Goal: Information Seeking & Learning: Understand process/instructions

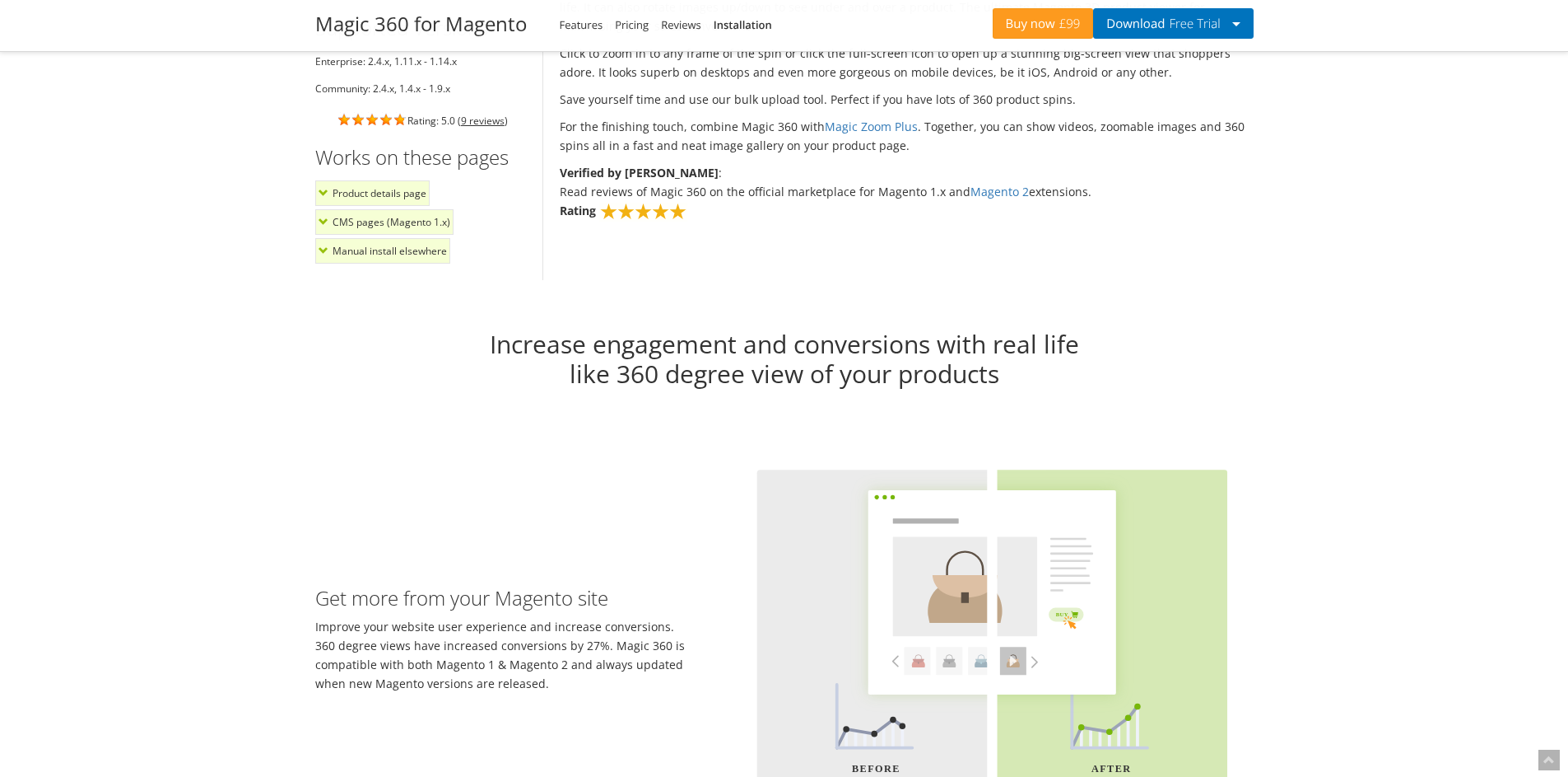
scroll to position [1158, 0]
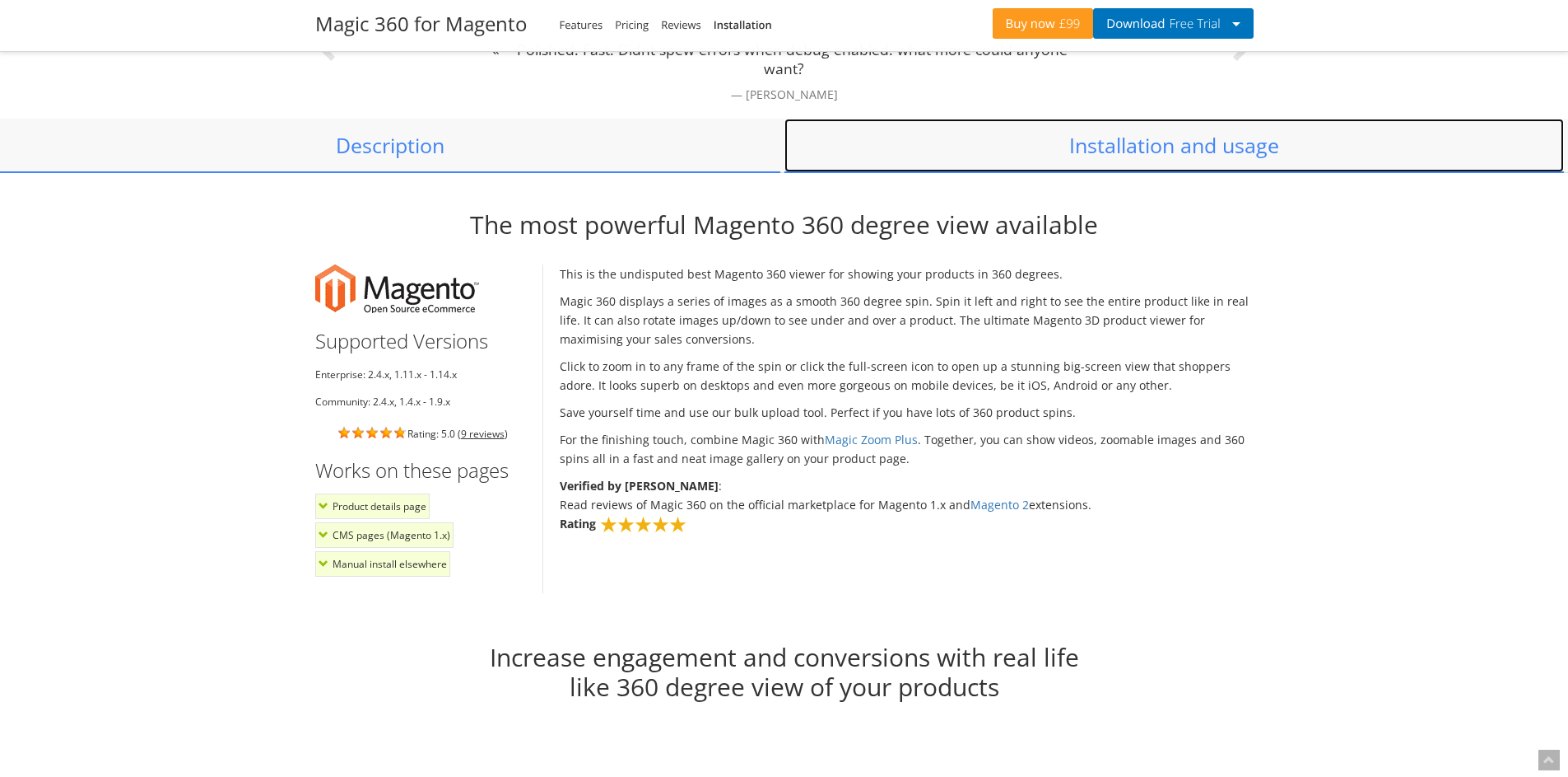
click at [1193, 151] on link "Installation and usage" at bounding box center [1174, 146] width 781 height 55
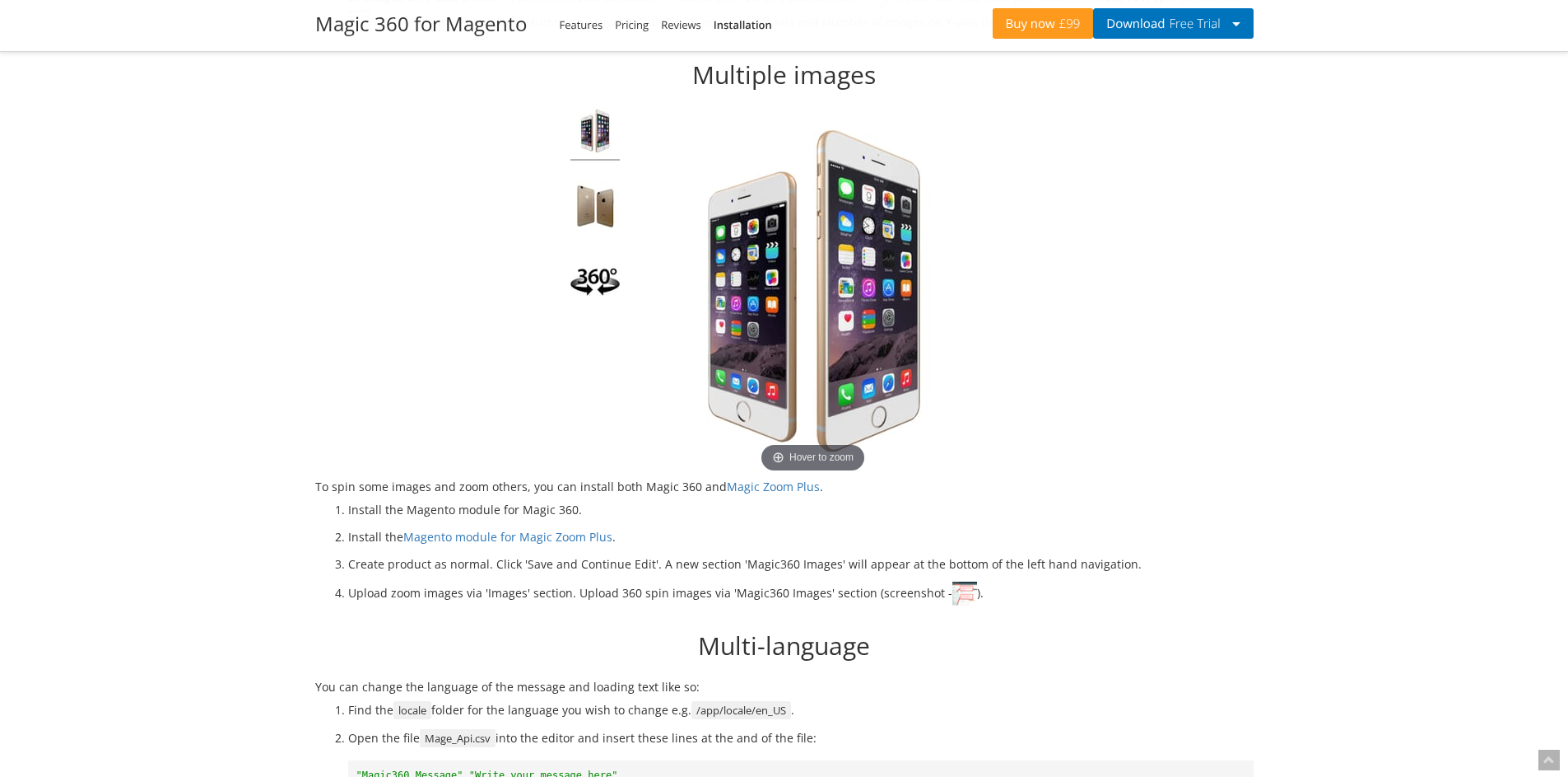
scroll to position [3122, 0]
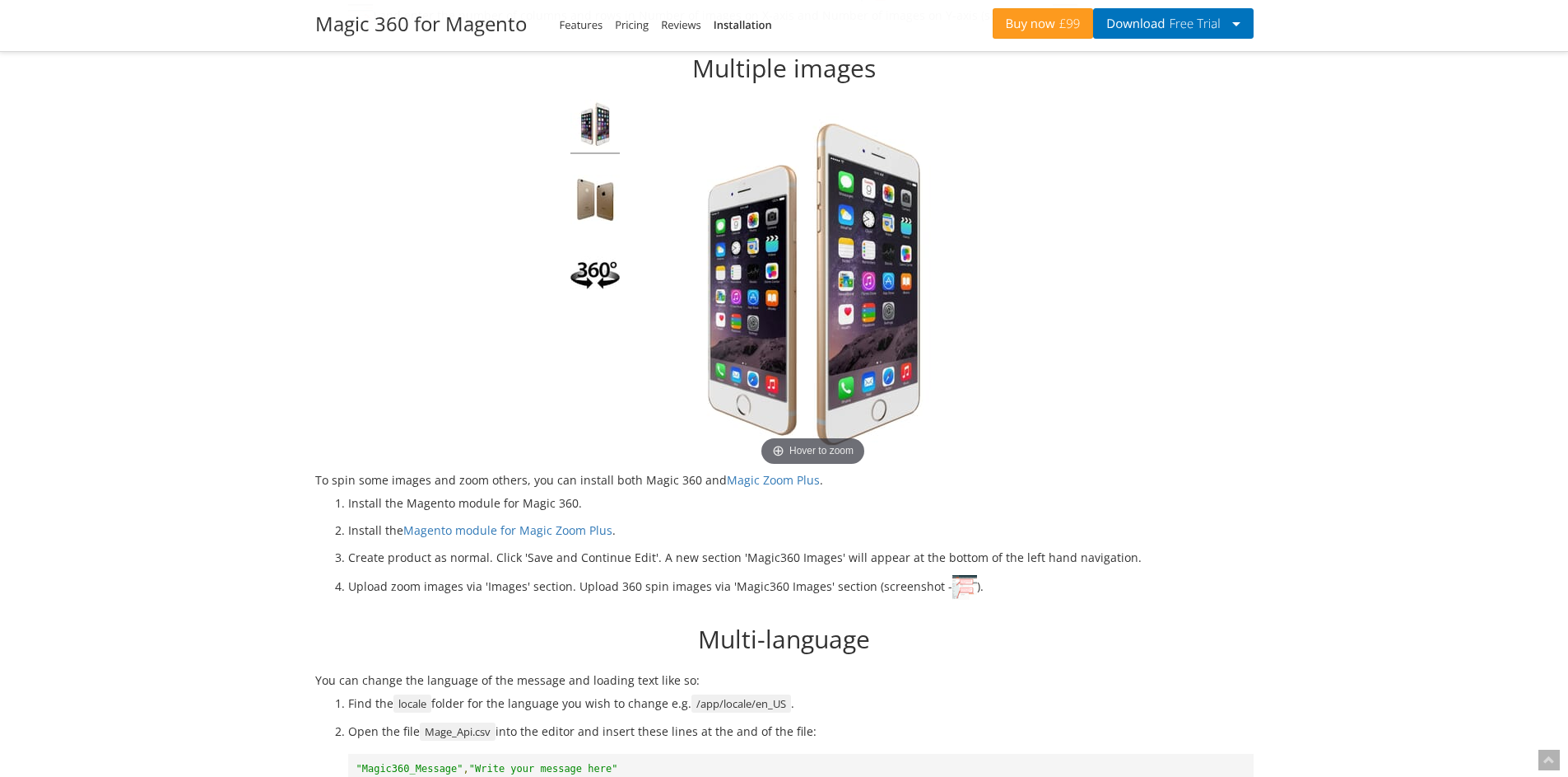
click at [1233, 20] on button "Download Free Trial" at bounding box center [1172, 24] width 160 height 31
click at [1201, 59] on link "Magento 2 extension" at bounding box center [1170, 56] width 152 height 21
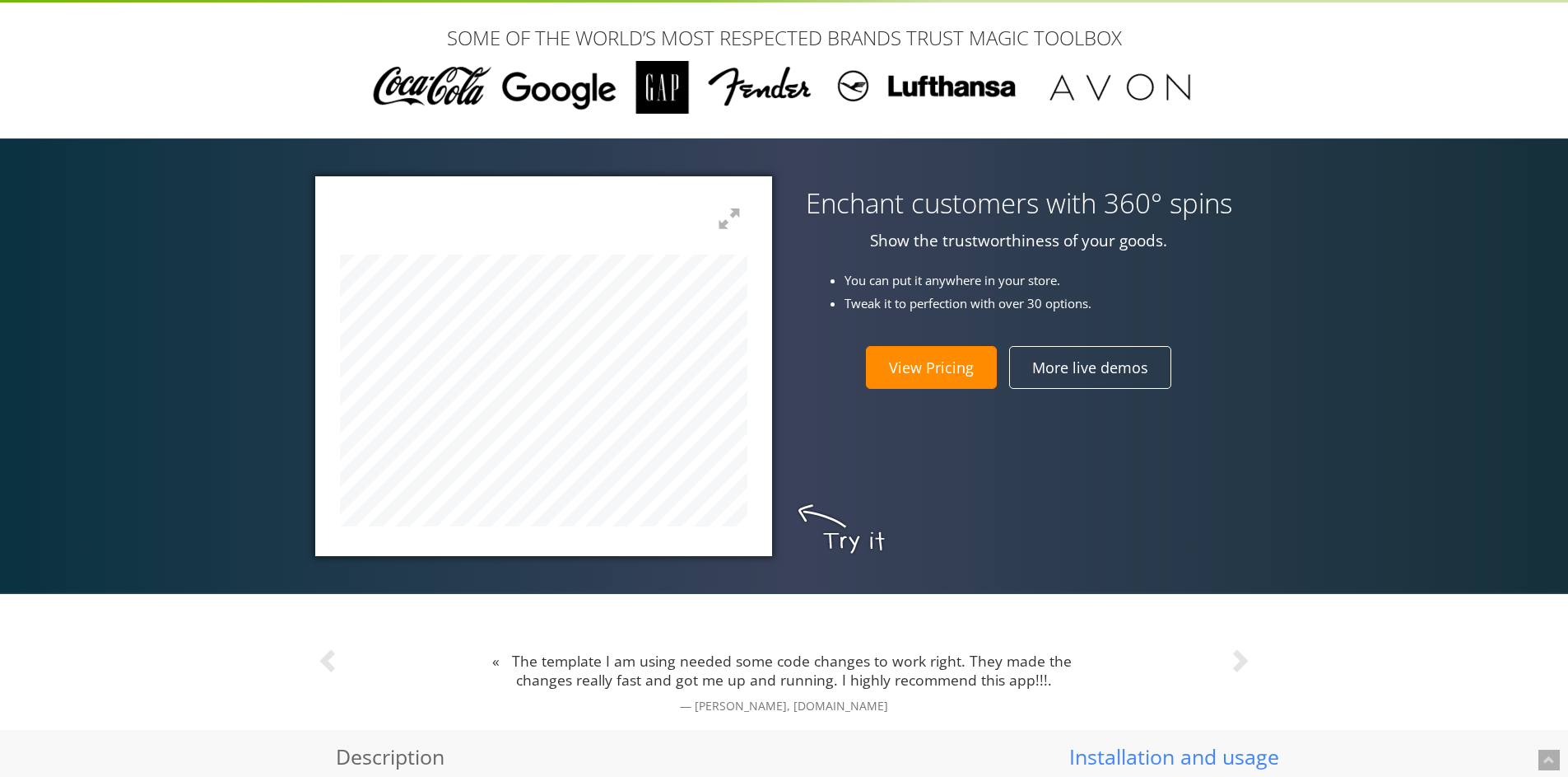
scroll to position [495, 0]
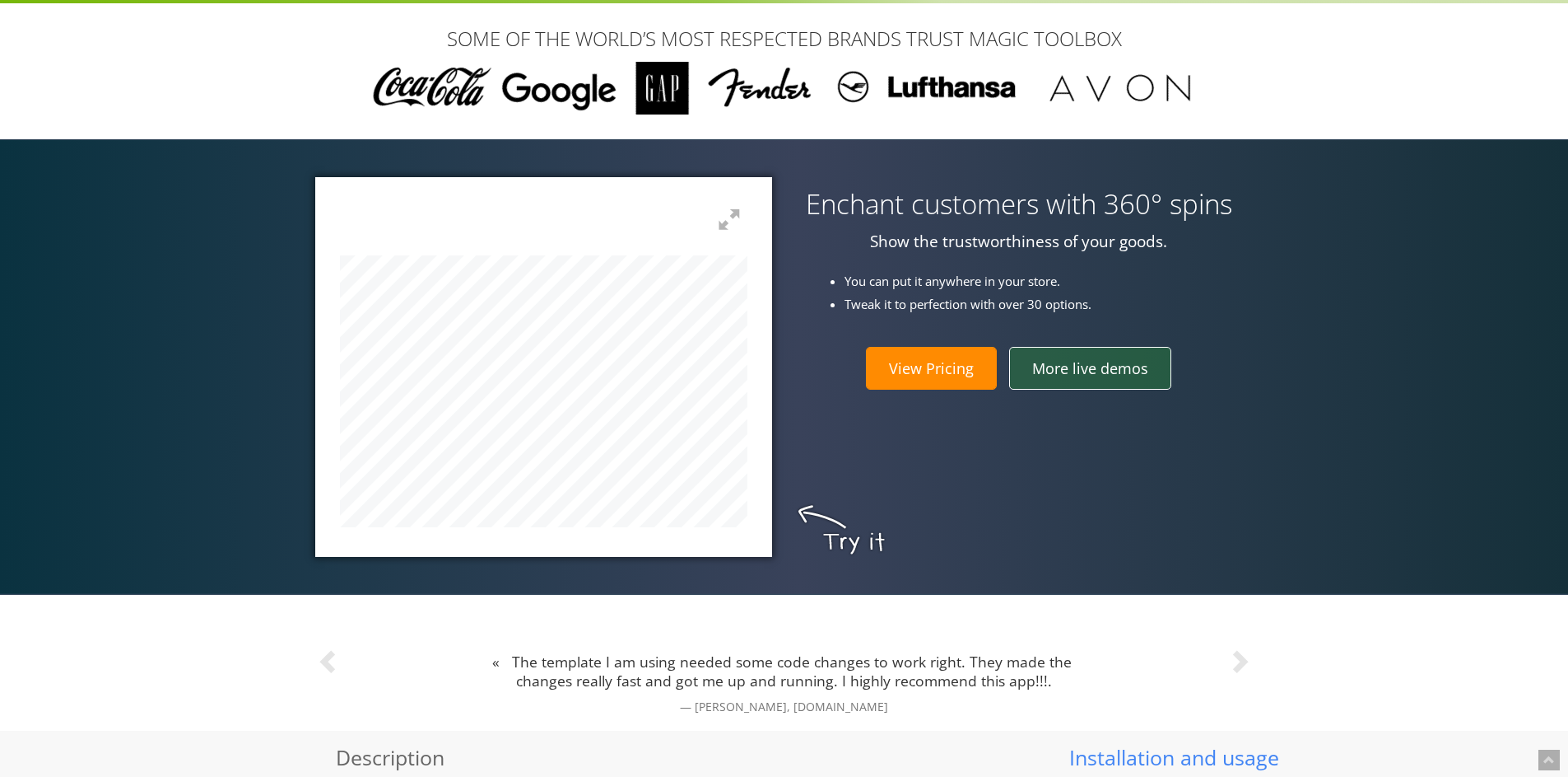
click at [1095, 365] on link "More live demos" at bounding box center [1090, 368] width 162 height 43
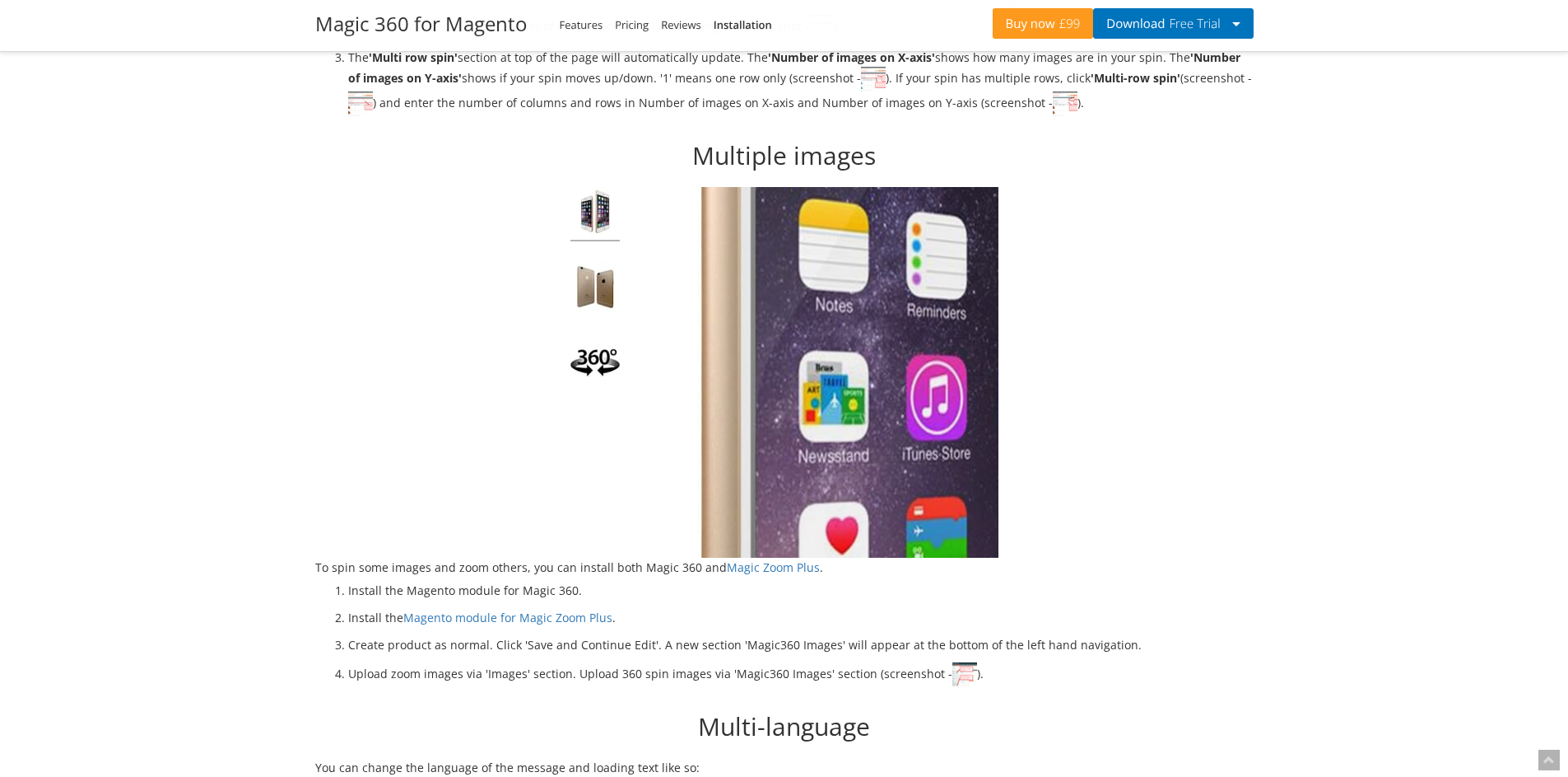
scroll to position [3037, 0]
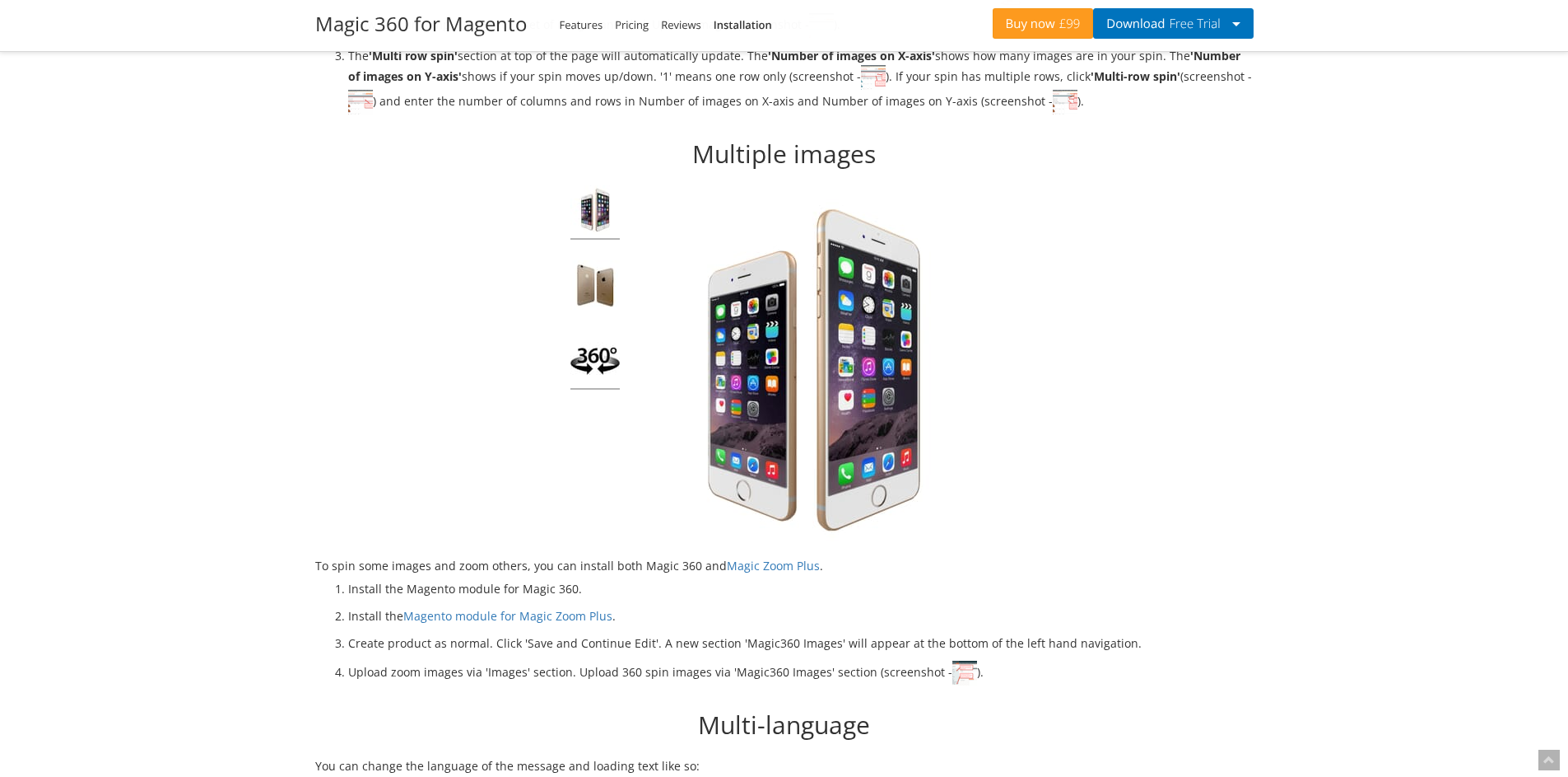
click at [595, 356] on img at bounding box center [596, 362] width 50 height 55
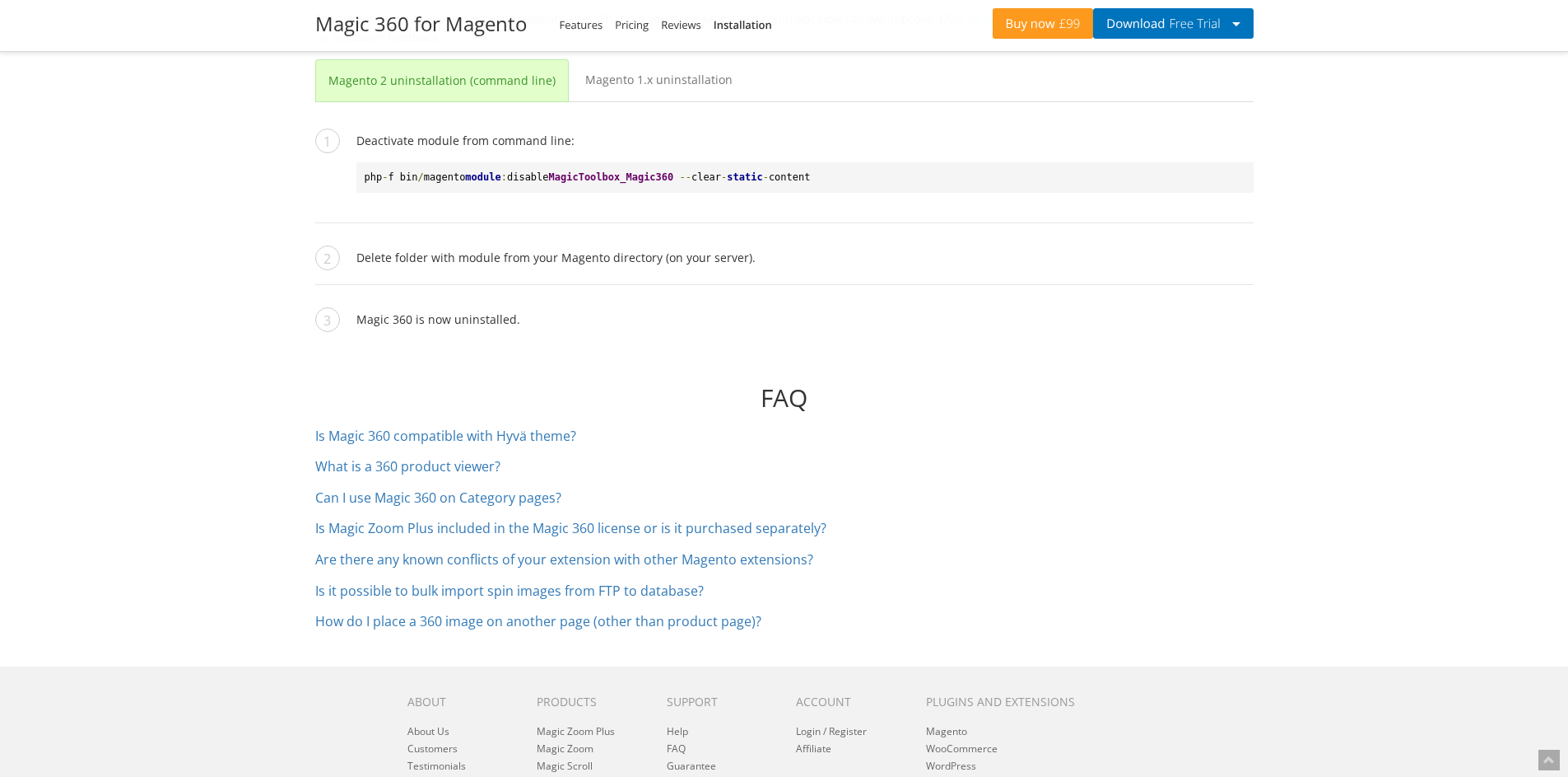
scroll to position [7162, 0]
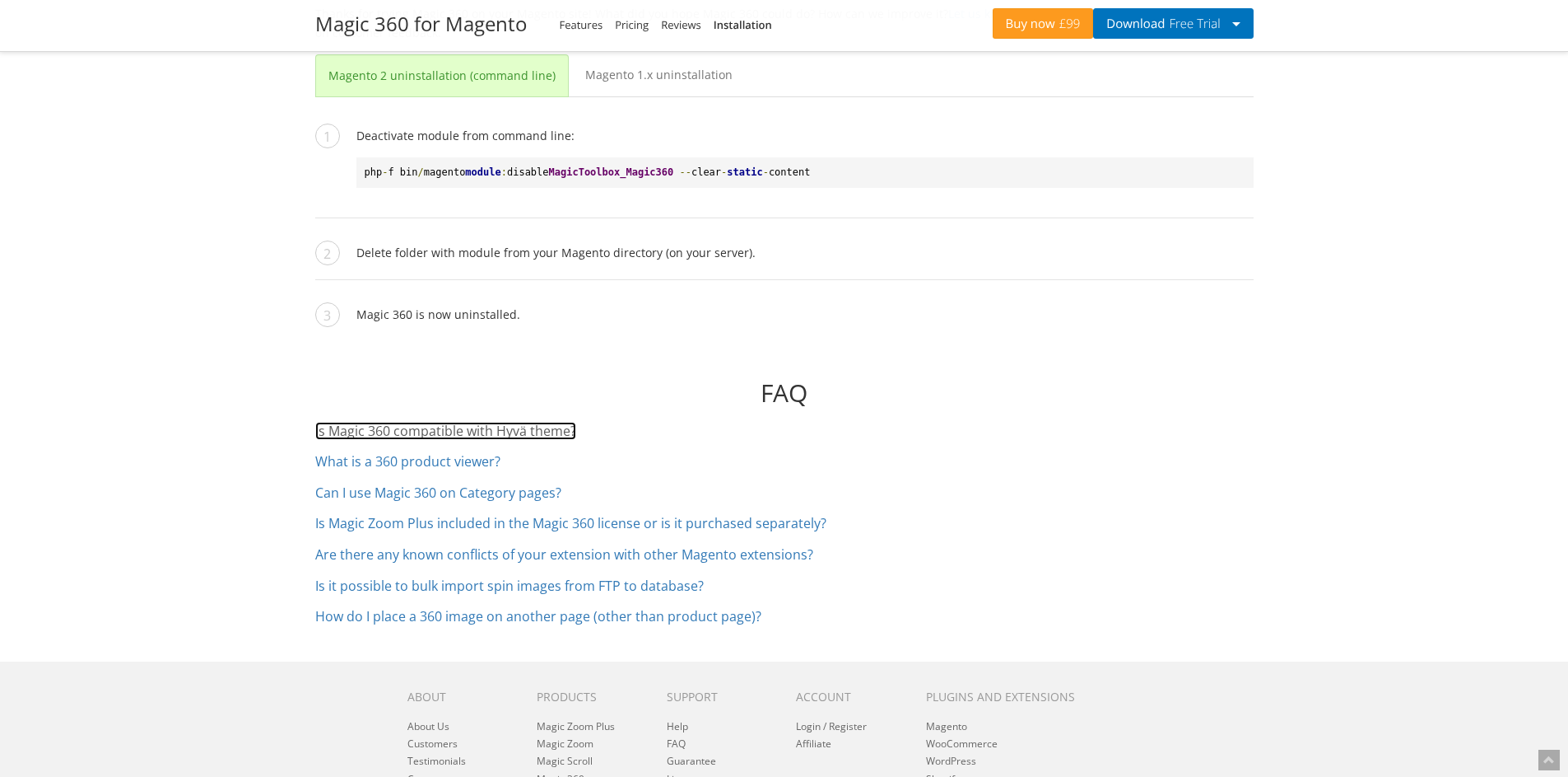
click at [535, 422] on link "Is Magic 360 compatible with Hyvä theme?" at bounding box center [445, 430] width 261 height 18
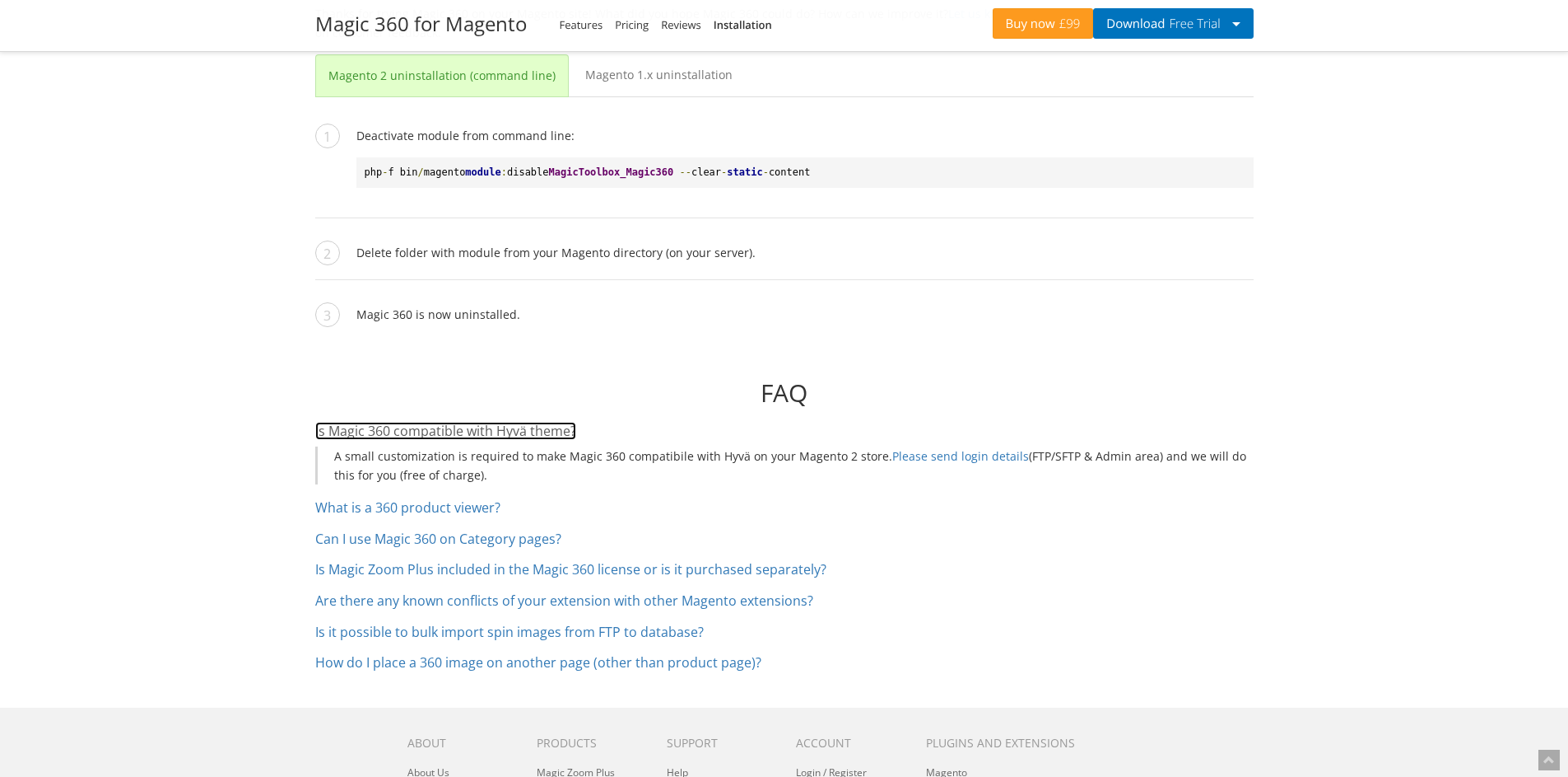
click at [535, 422] on link "Is Magic 360 compatible with Hyvä theme?" at bounding box center [445, 430] width 261 height 18
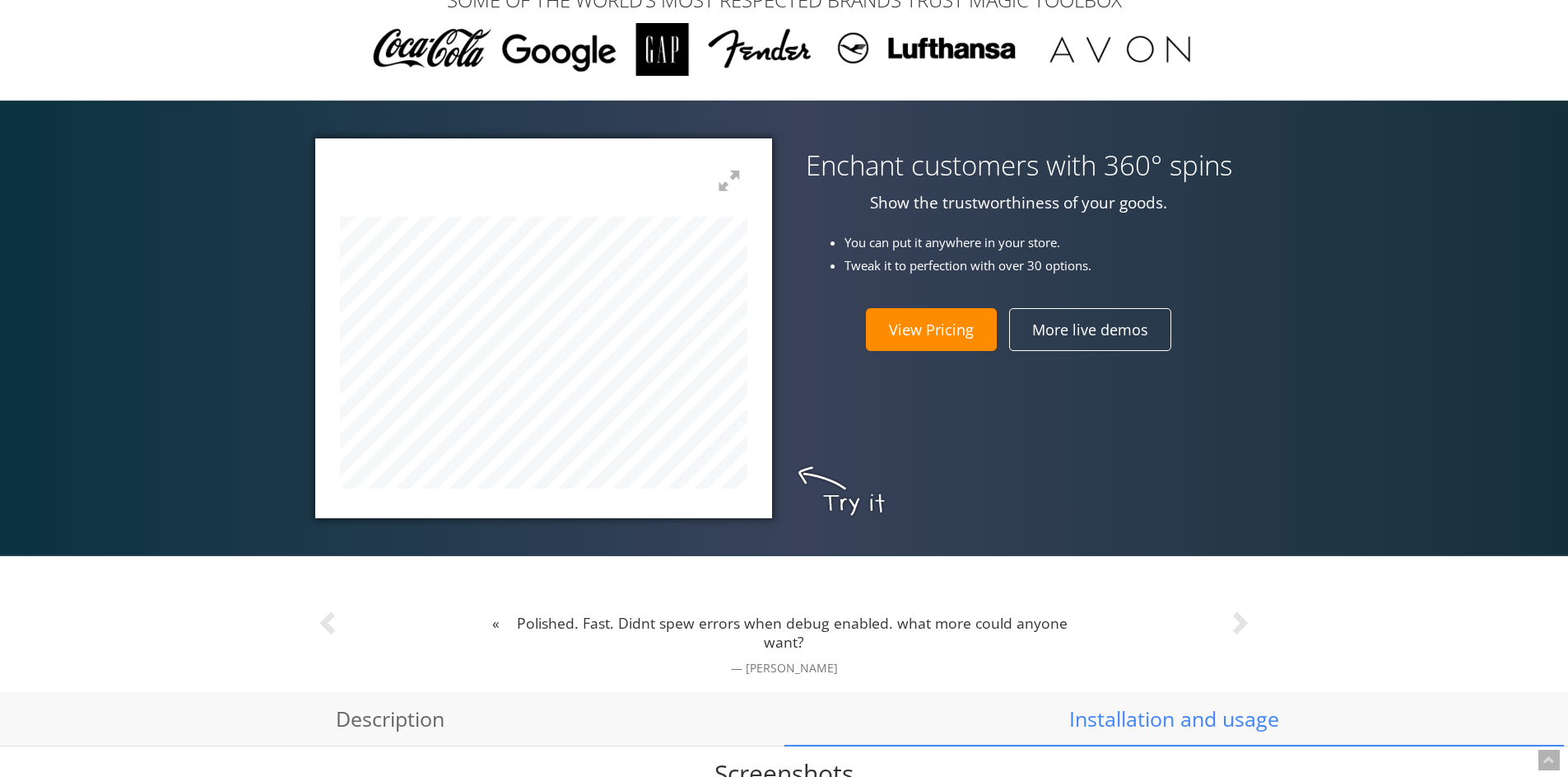
scroll to position [566, 0]
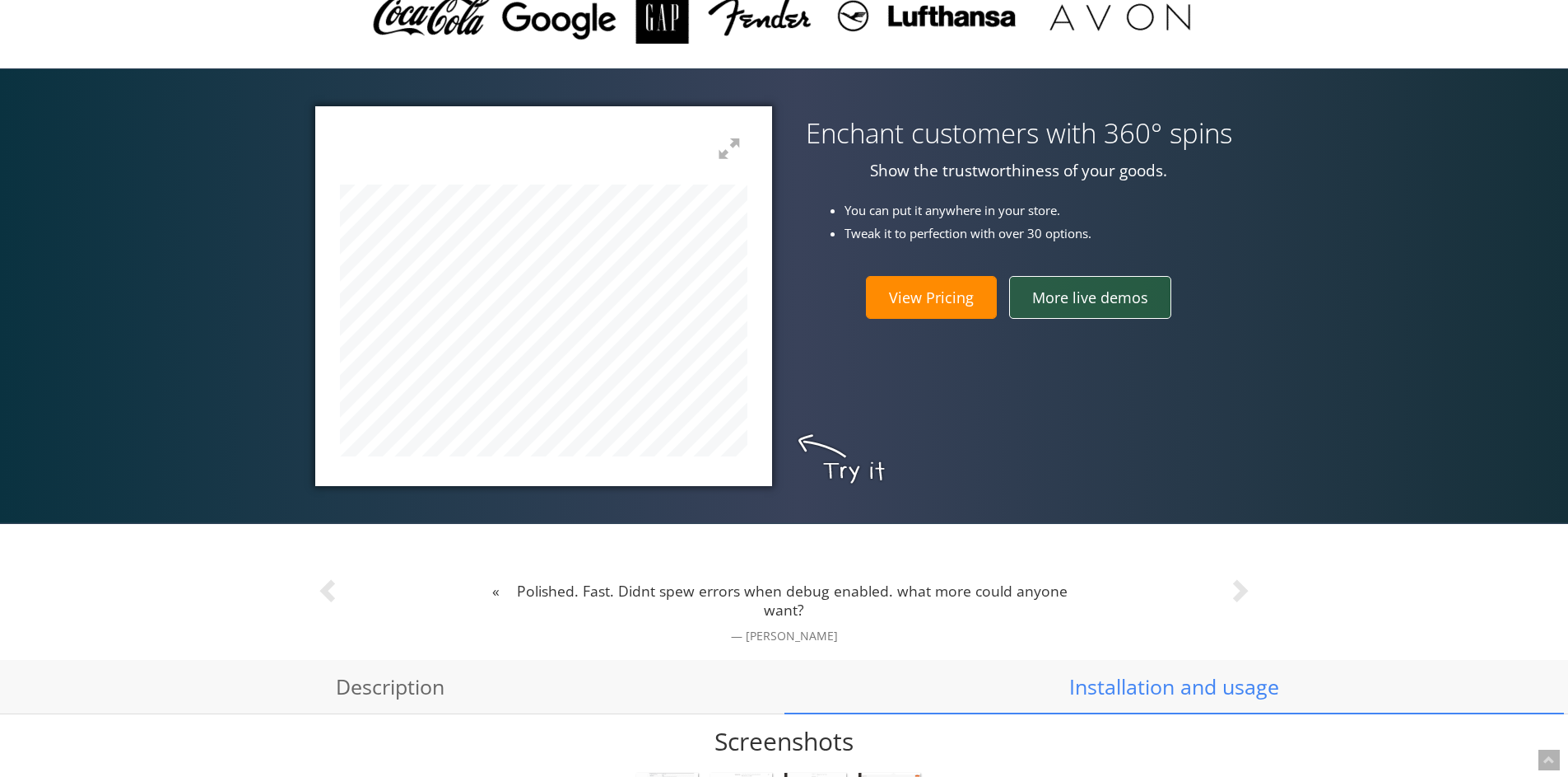
click at [1093, 303] on link "More live demos" at bounding box center [1090, 297] width 162 height 43
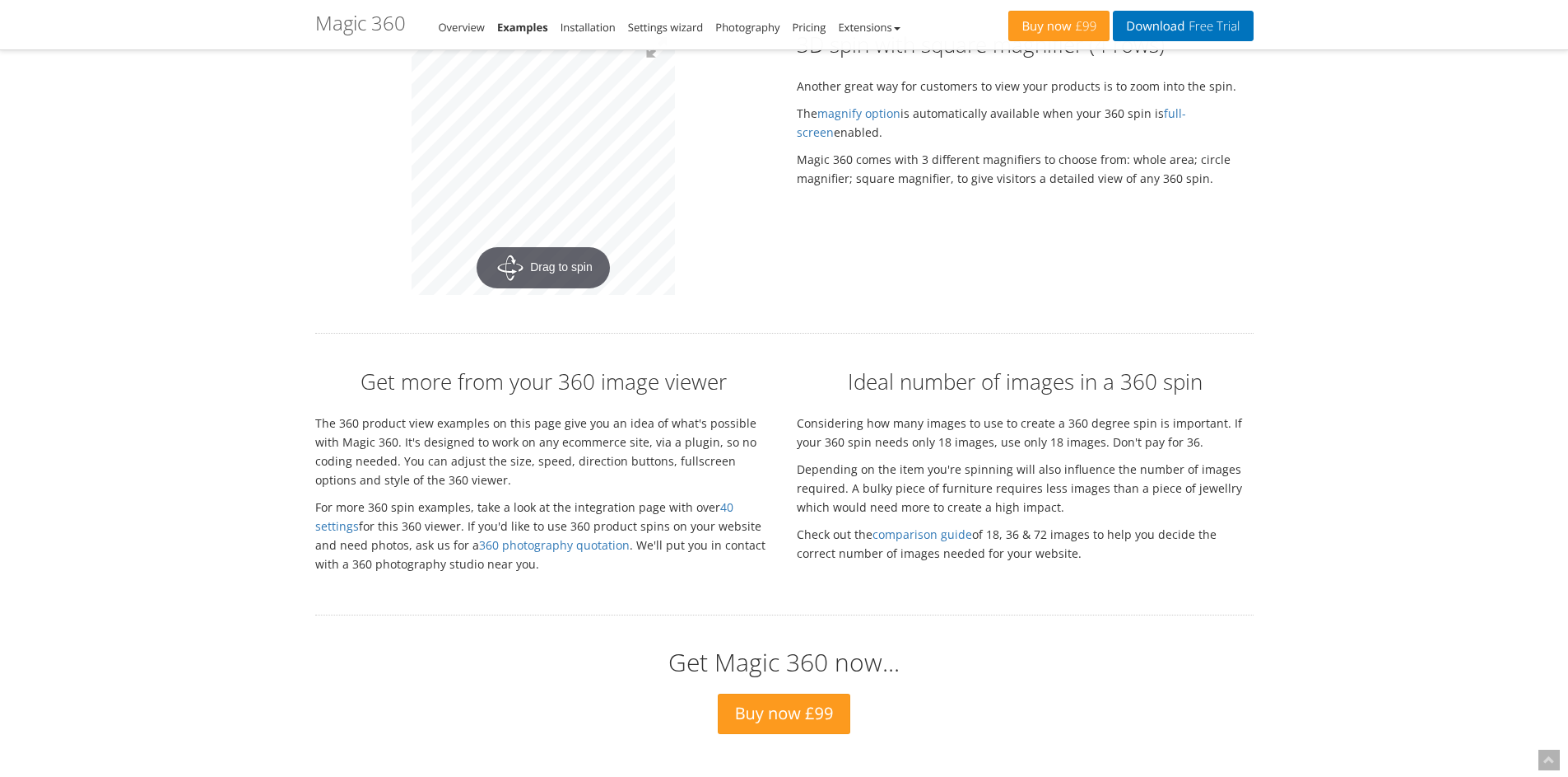
scroll to position [3636, 0]
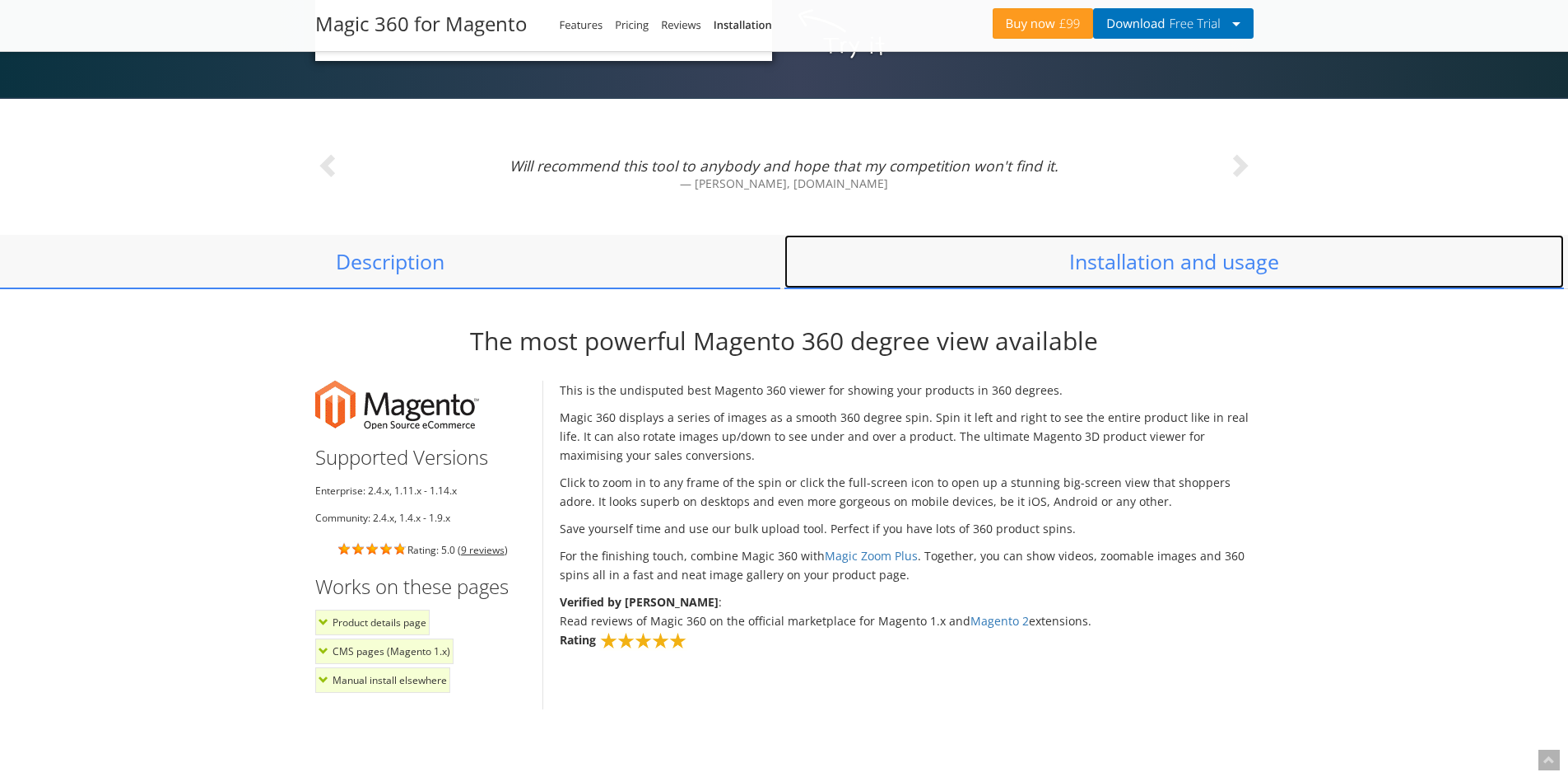
click at [1171, 258] on link "Installation and usage" at bounding box center [1174, 262] width 781 height 55
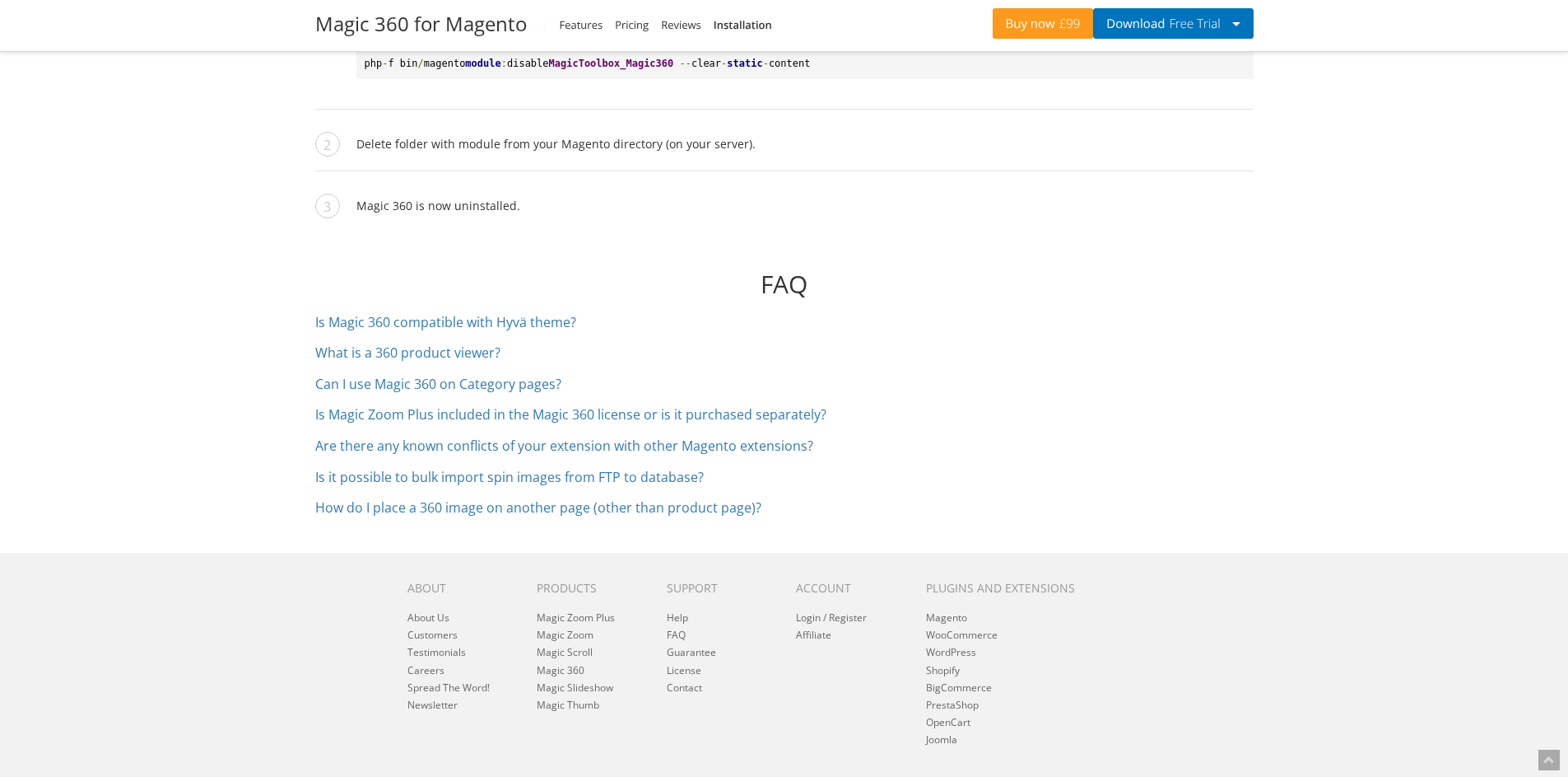
scroll to position [7320, 0]
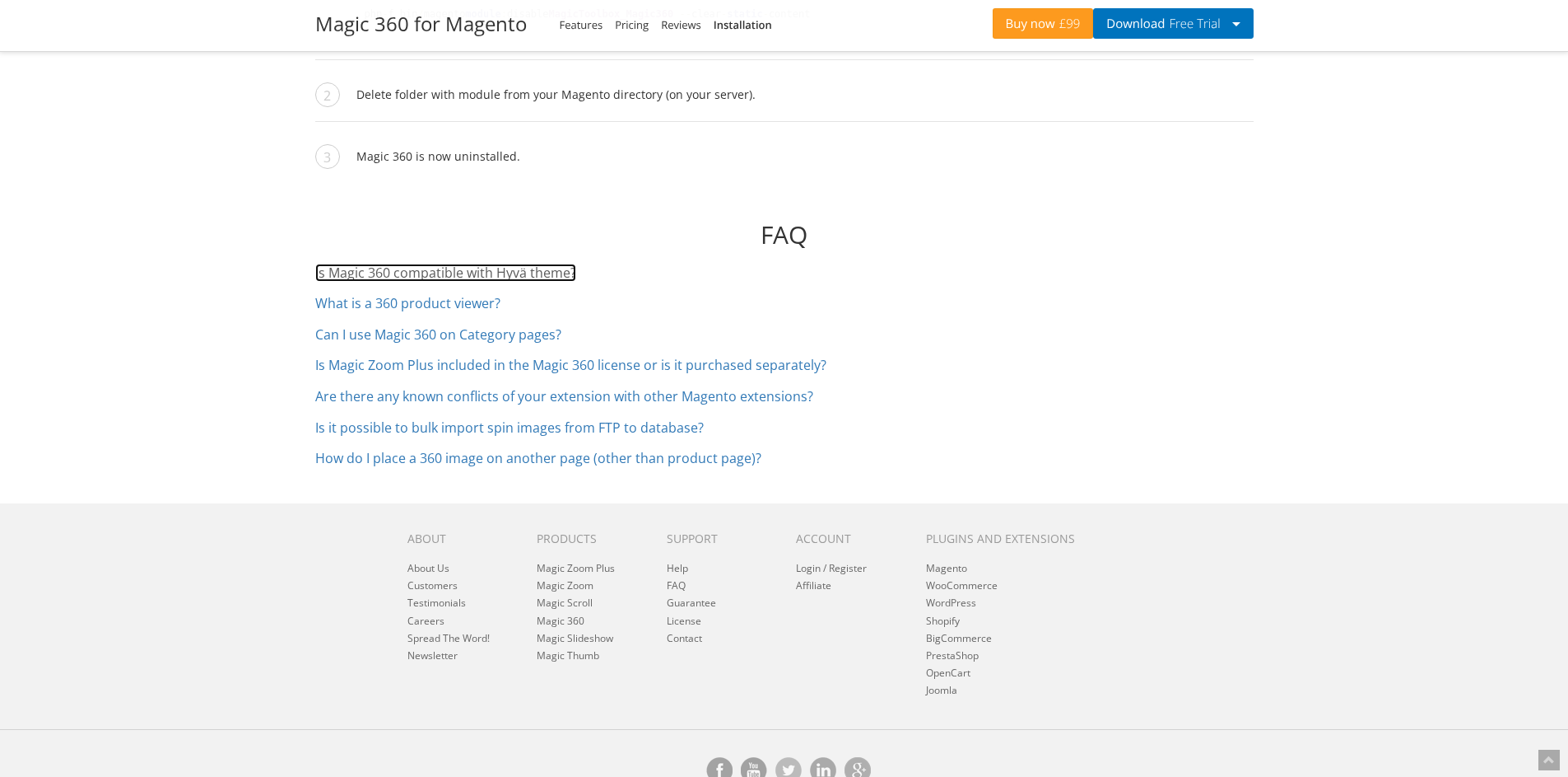
click at [522, 263] on link "Is Magic 360 compatible with Hyvä theme?" at bounding box center [445, 272] width 261 height 18
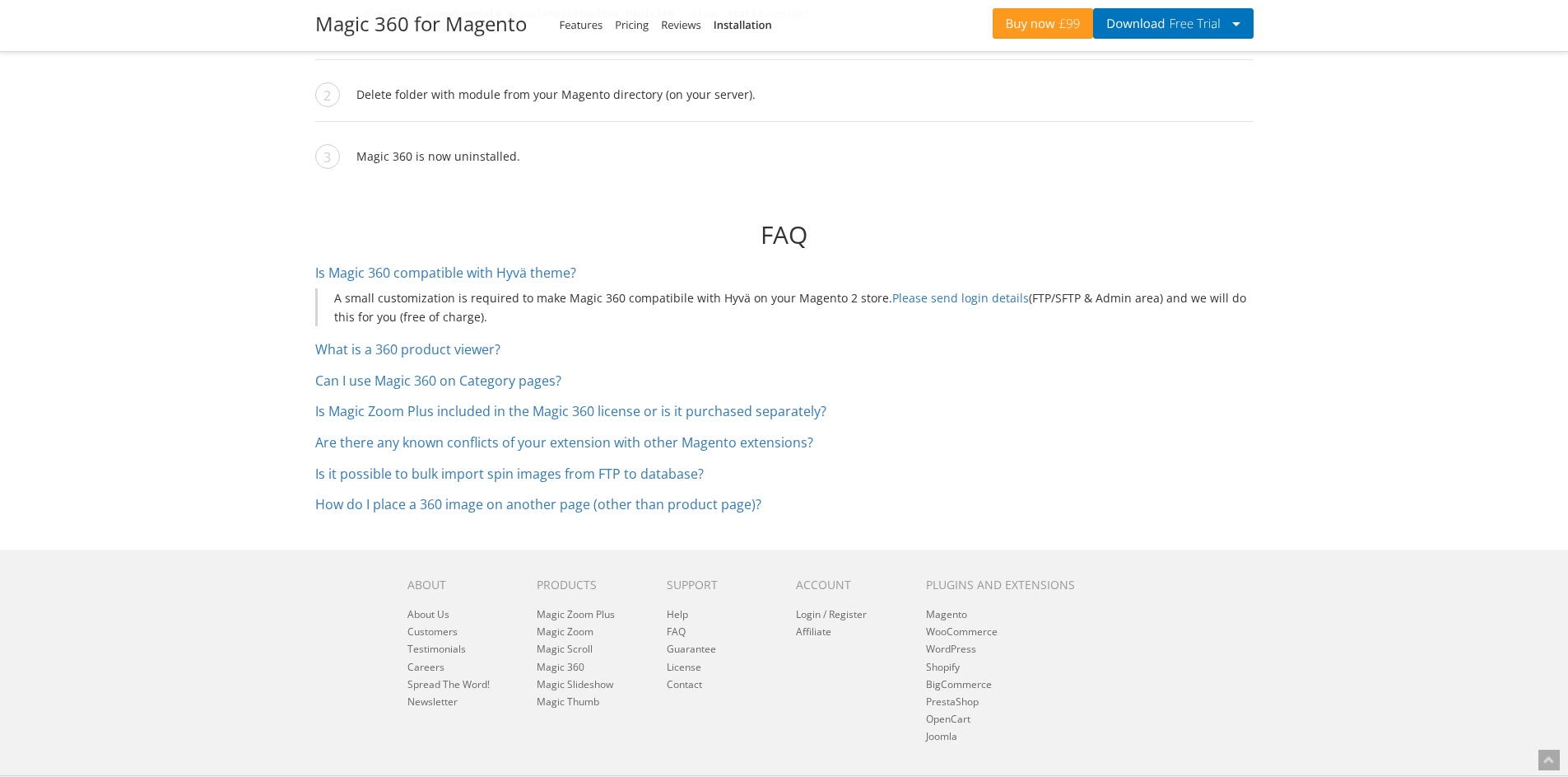
drag, startPoint x: 334, startPoint y: 263, endPoint x: 501, endPoint y: 284, distance: 168.3
click at [501, 288] on div "A small customization is required to make Magic 360 compatibile with Hyvä on yo…" at bounding box center [784, 308] width 939 height 38
copy div "A small customization is required to make Magic 360 compatibile with Hyvä on yo…"
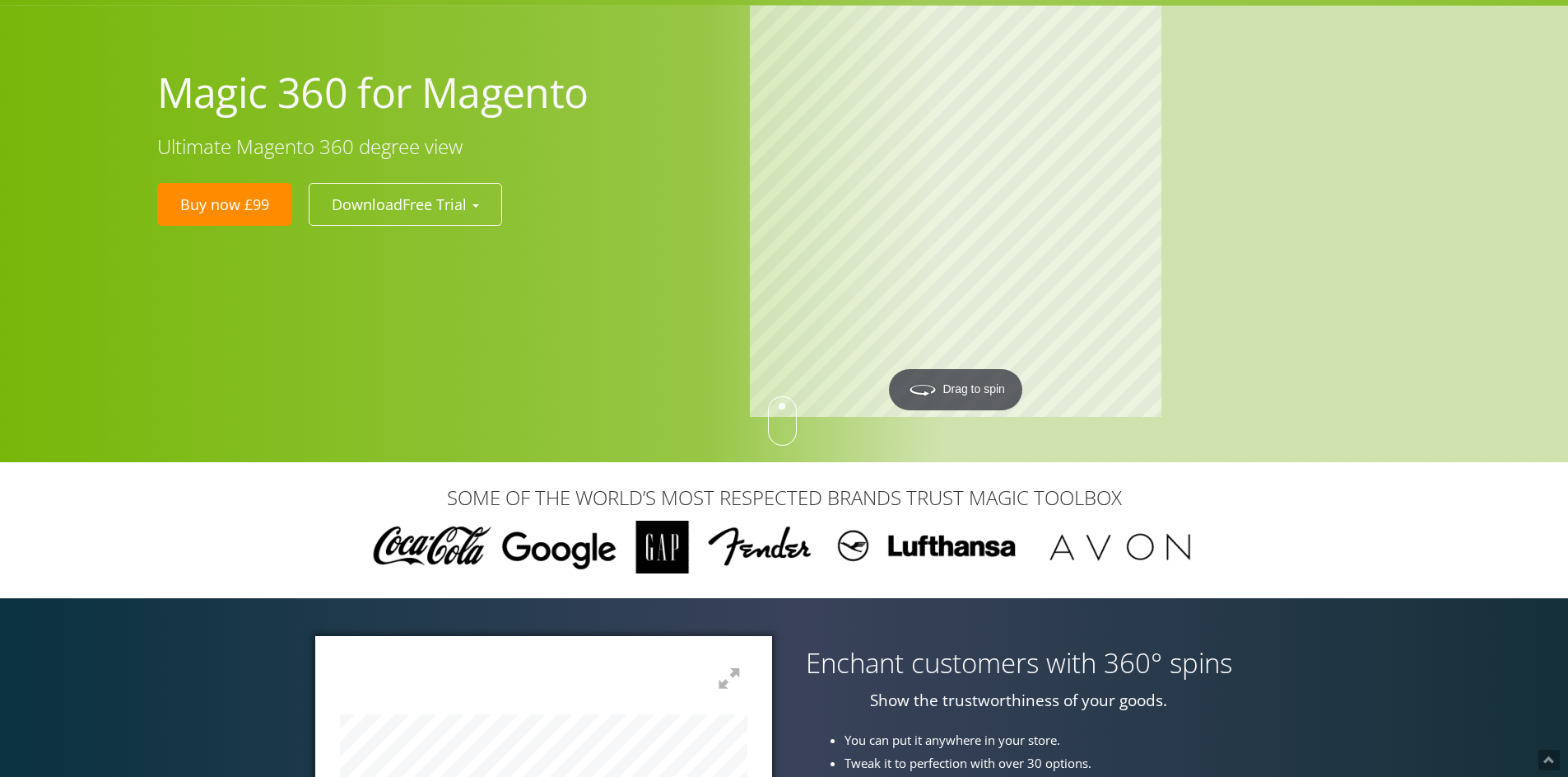
scroll to position [0, 0]
